Goal: Download file/media

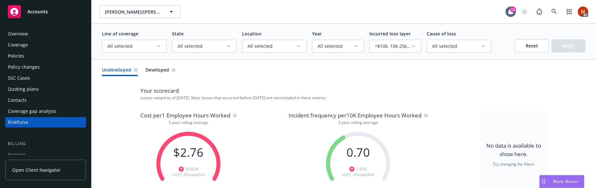
scroll to position [33, 0]
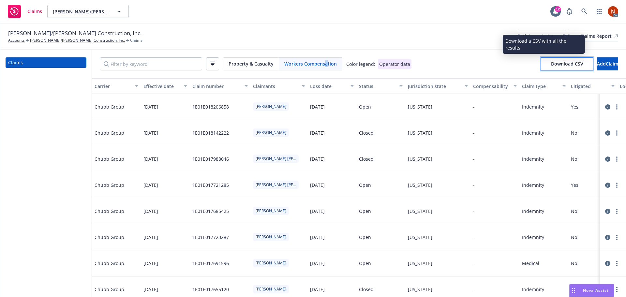
click at [550, 68] on button "Download CSV" at bounding box center [567, 63] width 52 height 13
